Goal: Task Accomplishment & Management: Manage account settings

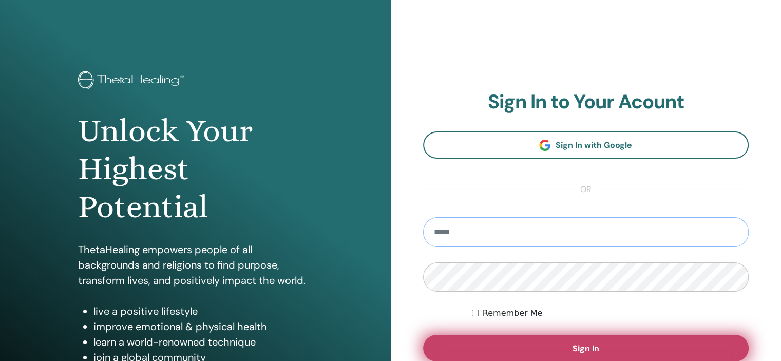
type input "**********"
click at [588, 343] on span "Sign In" at bounding box center [586, 348] width 27 height 11
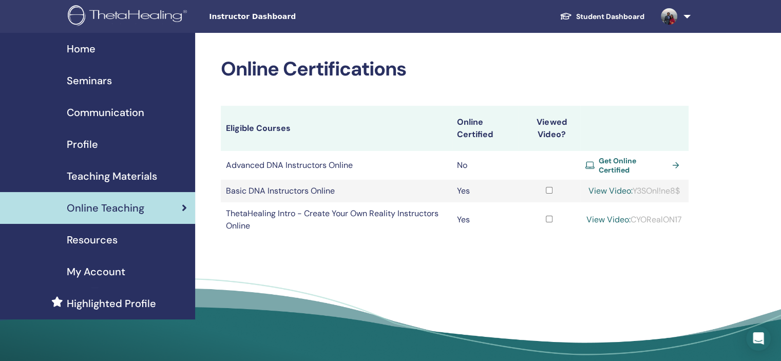
click at [113, 273] on span "My Account" at bounding box center [96, 271] width 59 height 15
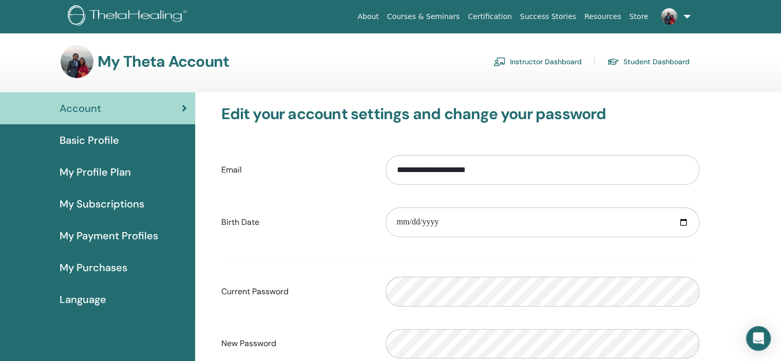
click at [551, 60] on link "Instructor Dashboard" at bounding box center [538, 61] width 88 height 16
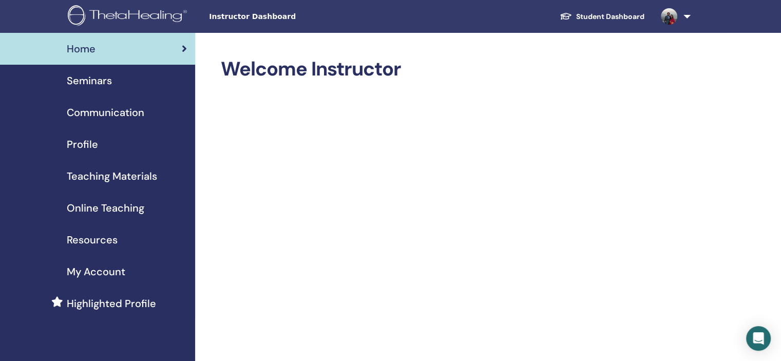
click at [90, 149] on span "Profile" at bounding box center [82, 144] width 31 height 15
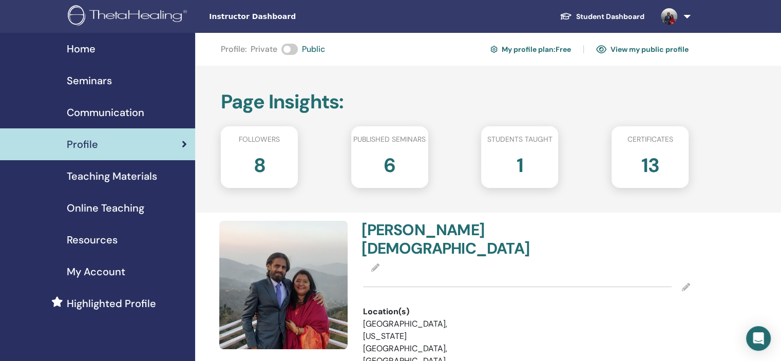
click at [102, 111] on span "Communication" at bounding box center [106, 112] width 78 height 15
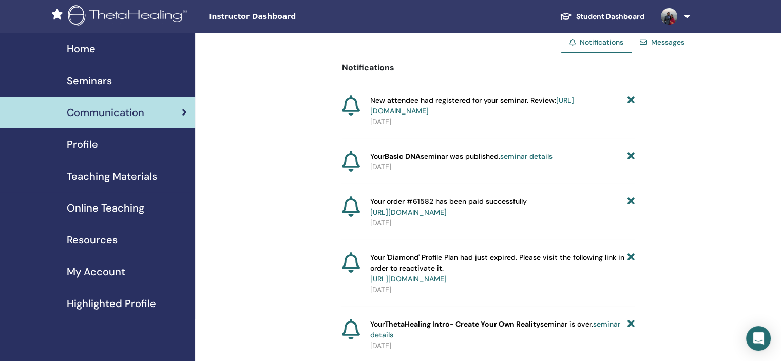
click at [498, 112] on link "https://member.thetahealing.com/instructor/seminar/375815/attendees" at bounding box center [472, 106] width 204 height 20
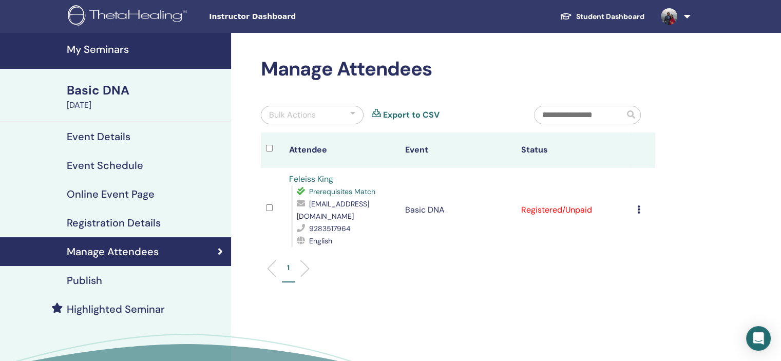
click at [637, 211] on icon at bounding box center [638, 209] width 3 height 8
click at [638, 209] on icon at bounding box center [638, 209] width 3 height 8
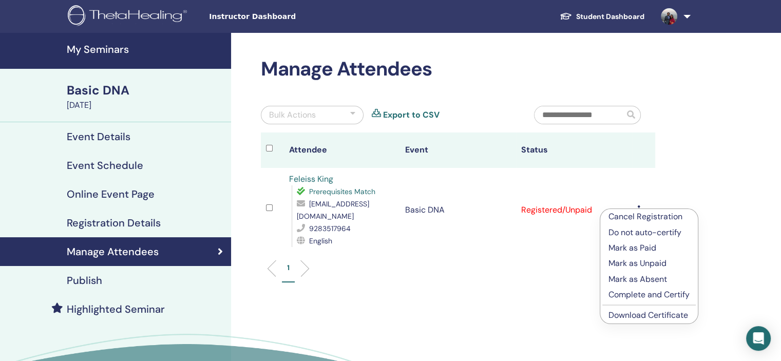
click at [634, 267] on p "Mark as Unpaid" at bounding box center [649, 263] width 81 height 12
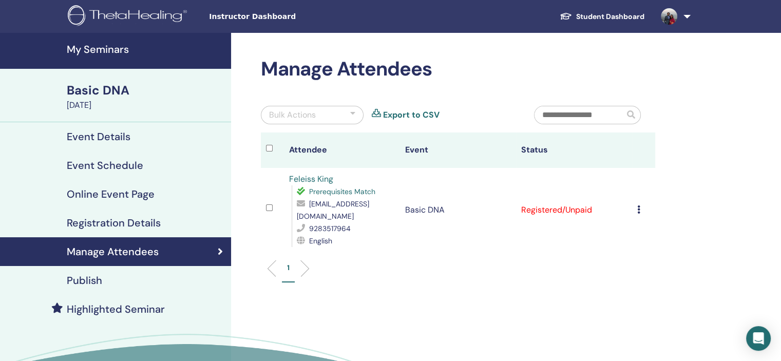
click at [98, 280] on h4 "Publish" at bounding box center [84, 280] width 35 height 12
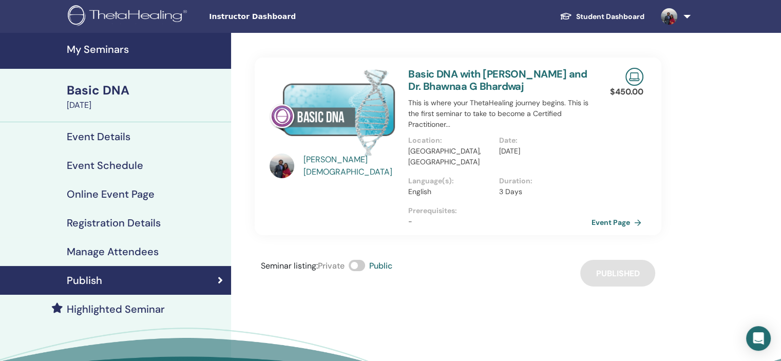
click at [617, 215] on link "Event Page" at bounding box center [619, 222] width 54 height 15
click at [134, 193] on h4 "Online Event Page" at bounding box center [111, 194] width 88 height 12
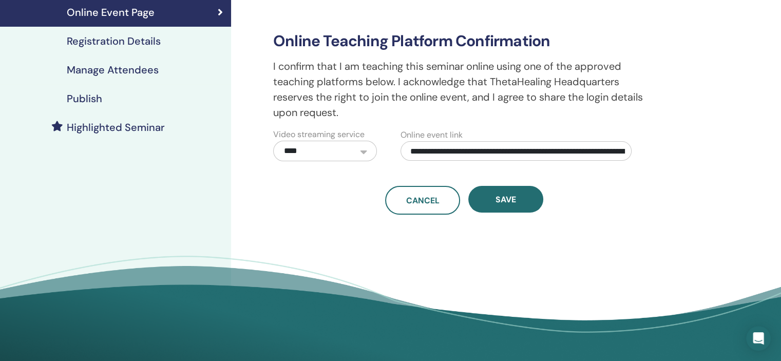
scroll to position [186, 0]
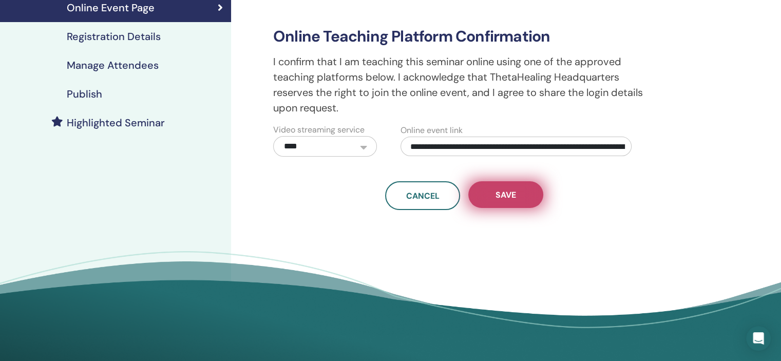
click at [491, 198] on button "Save" at bounding box center [505, 194] width 75 height 27
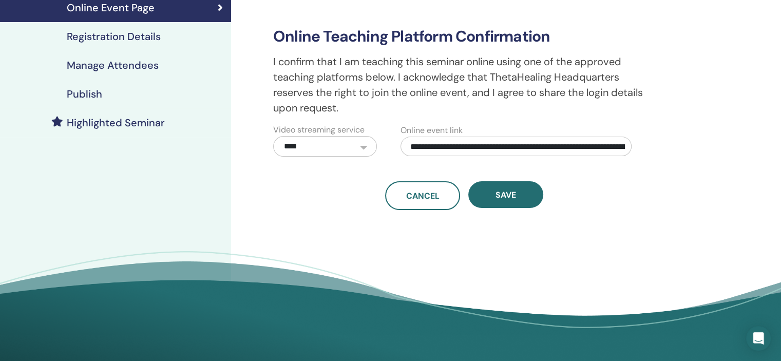
click at [491, 198] on button "Save" at bounding box center [505, 194] width 75 height 27
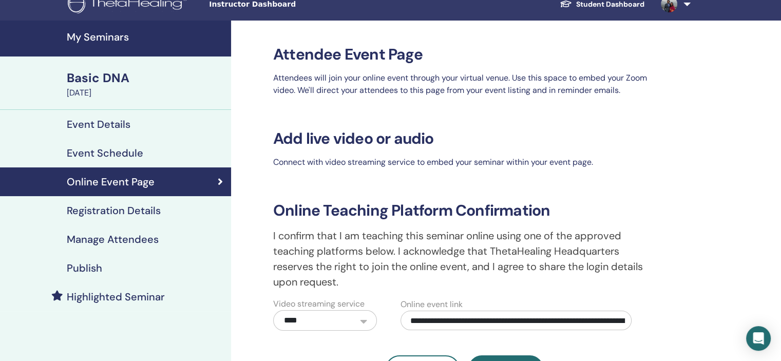
scroll to position [0, 0]
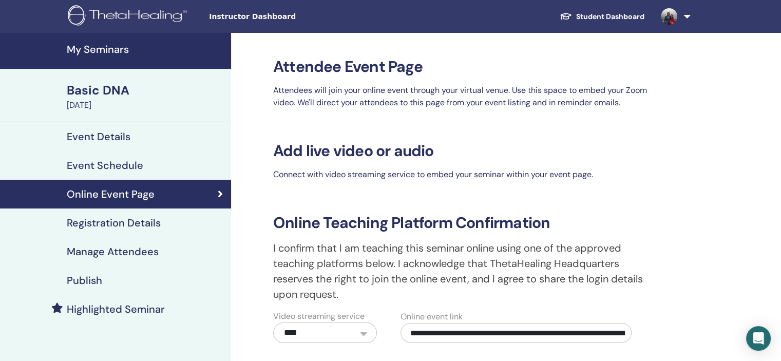
click at [152, 165] on div "Event Schedule" at bounding box center [115, 165] width 215 height 12
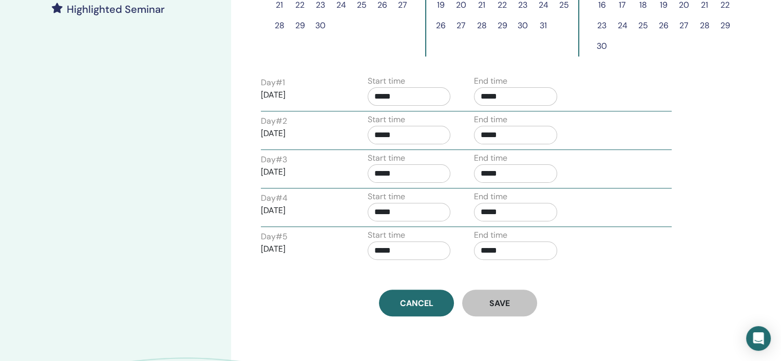
scroll to position [294, 0]
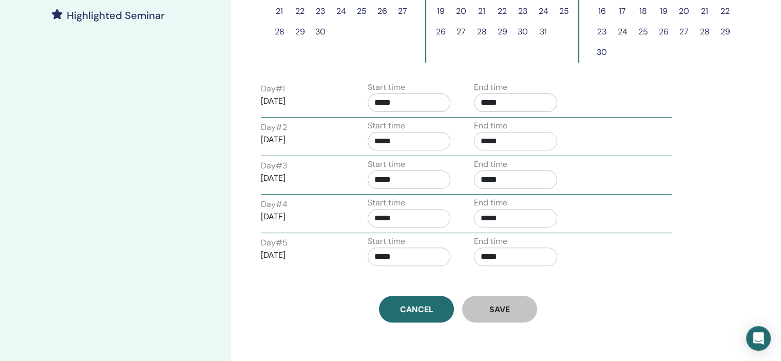
click at [292, 100] on p "2025/09/01" at bounding box center [302, 101] width 83 height 12
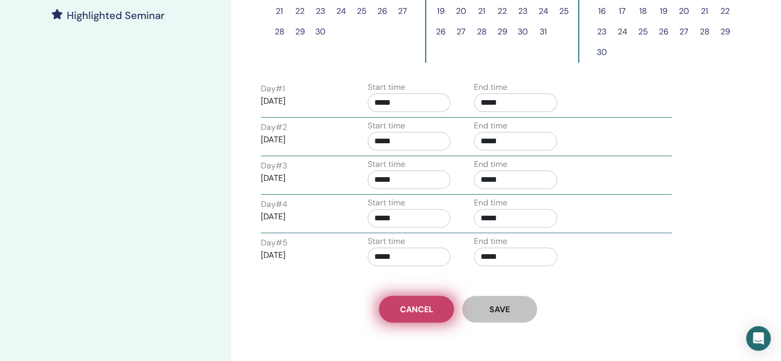
click at [421, 307] on span "Cancel" at bounding box center [416, 309] width 33 height 11
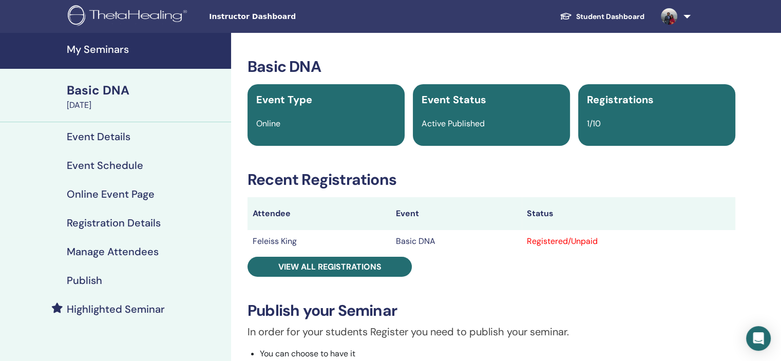
click at [100, 47] on h4 "My Seminars" at bounding box center [146, 49] width 158 height 12
